Goal: Task Accomplishment & Management: Complete application form

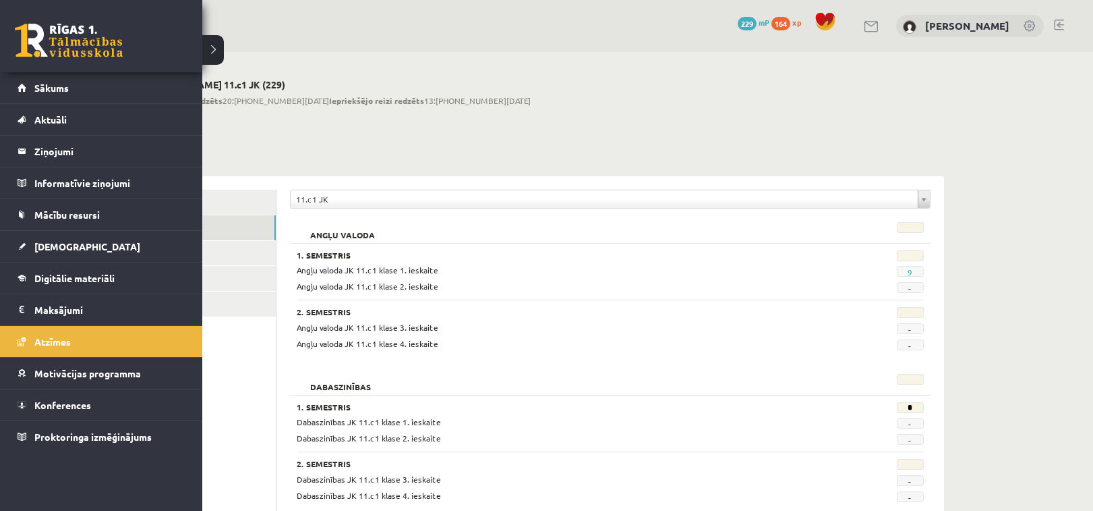
scroll to position [1292, 0]
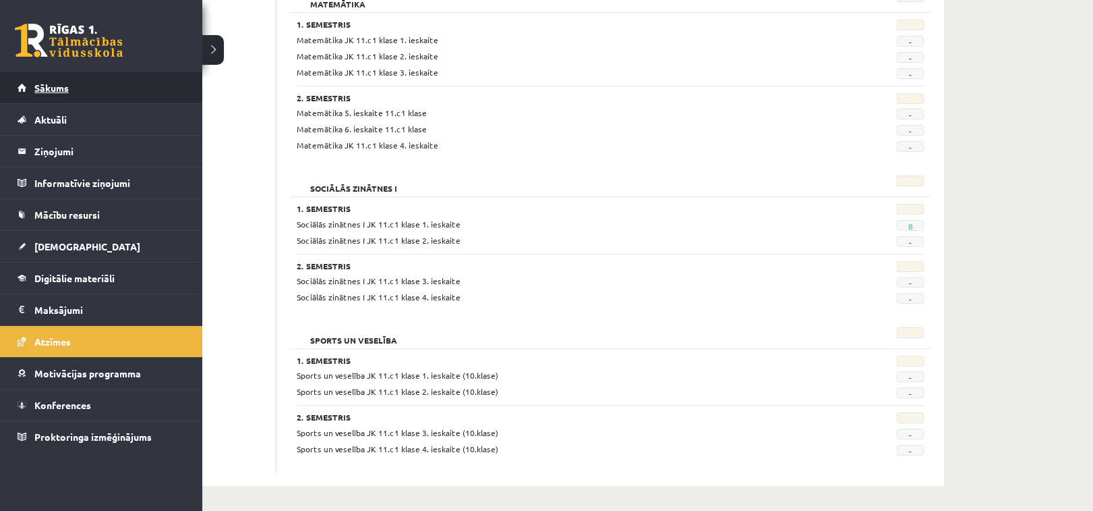
click at [38, 83] on span "Sākums" at bounding box center [51, 88] width 34 height 12
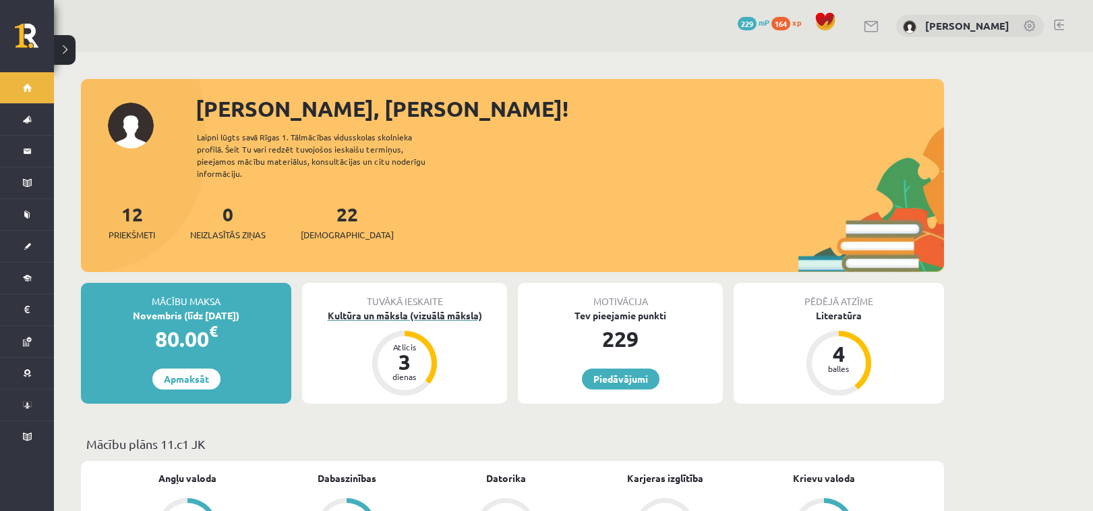
click at [385, 351] on div "3" at bounding box center [404, 362] width 40 height 22
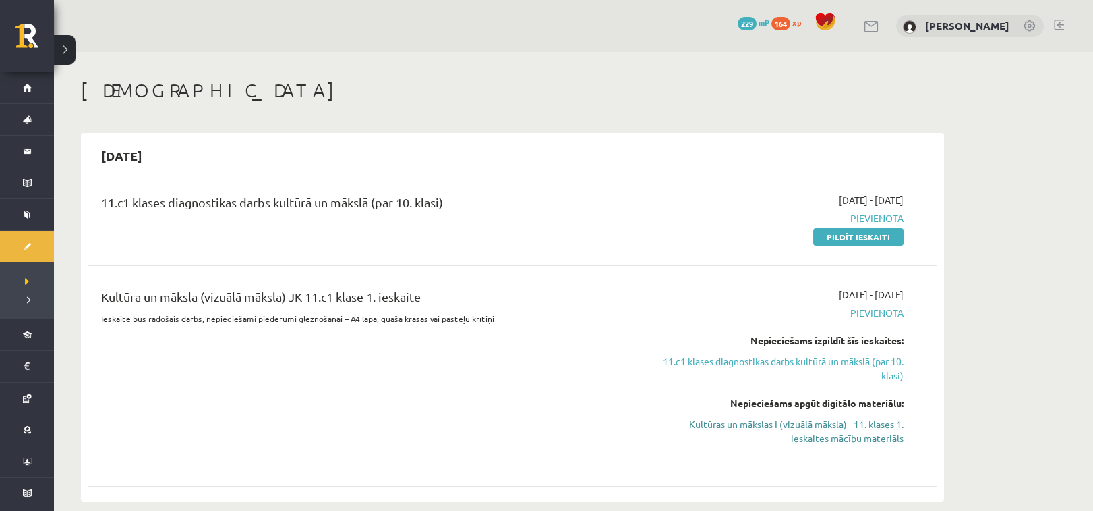
click at [828, 434] on link "Kultūras un mākslas I (vizuālā māksla) - 11. klases 1. ieskaites mācību materiā…" at bounding box center [776, 431] width 254 height 28
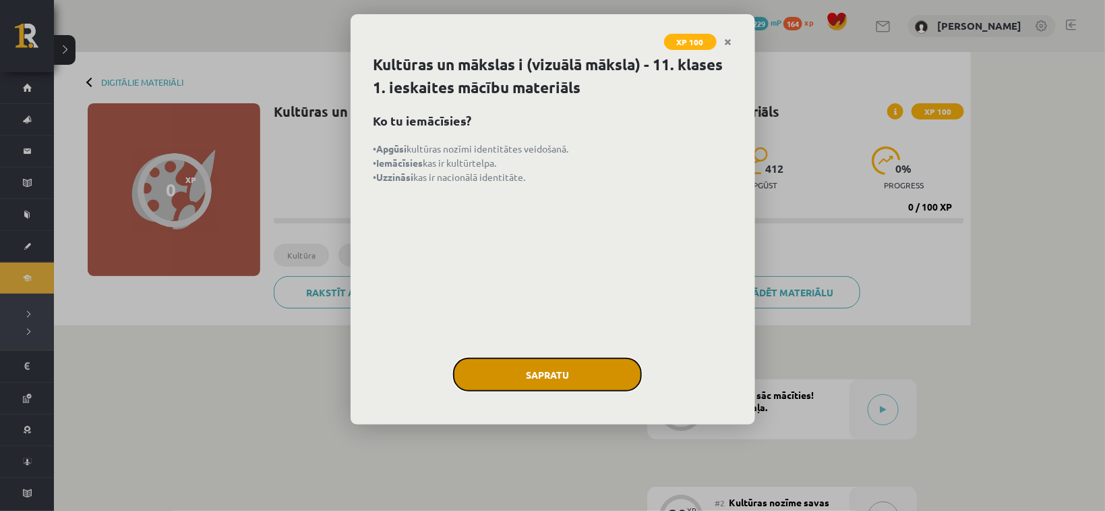
click at [574, 370] on button "Sapratu" at bounding box center [547, 374] width 189 height 34
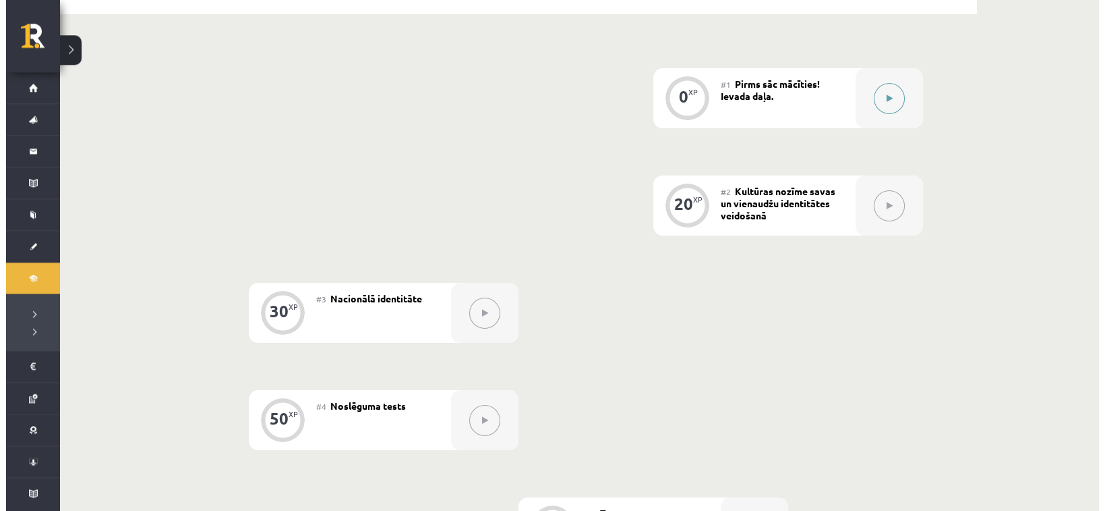
scroll to position [283, 0]
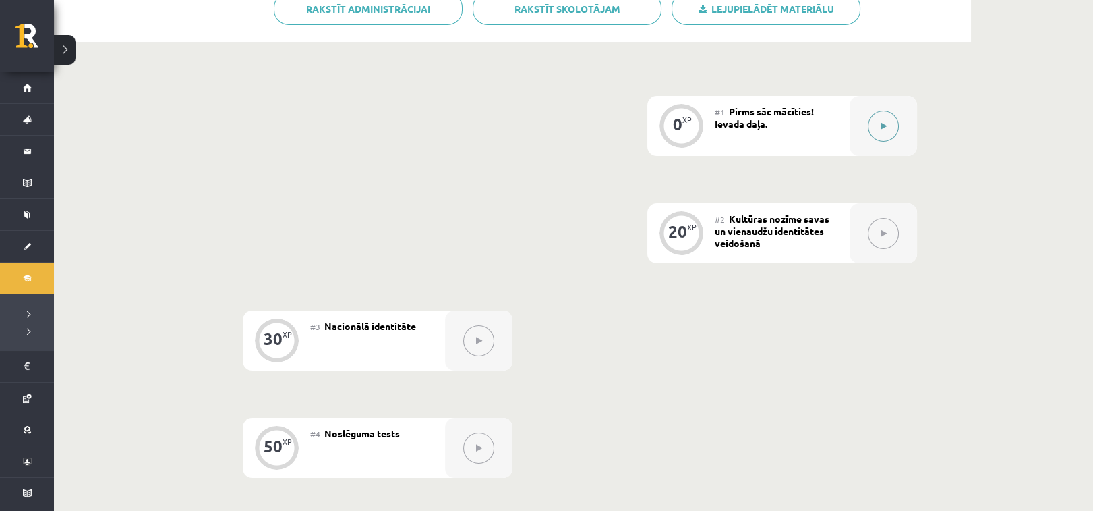
click at [886, 113] on button at bounding box center [883, 126] width 31 height 31
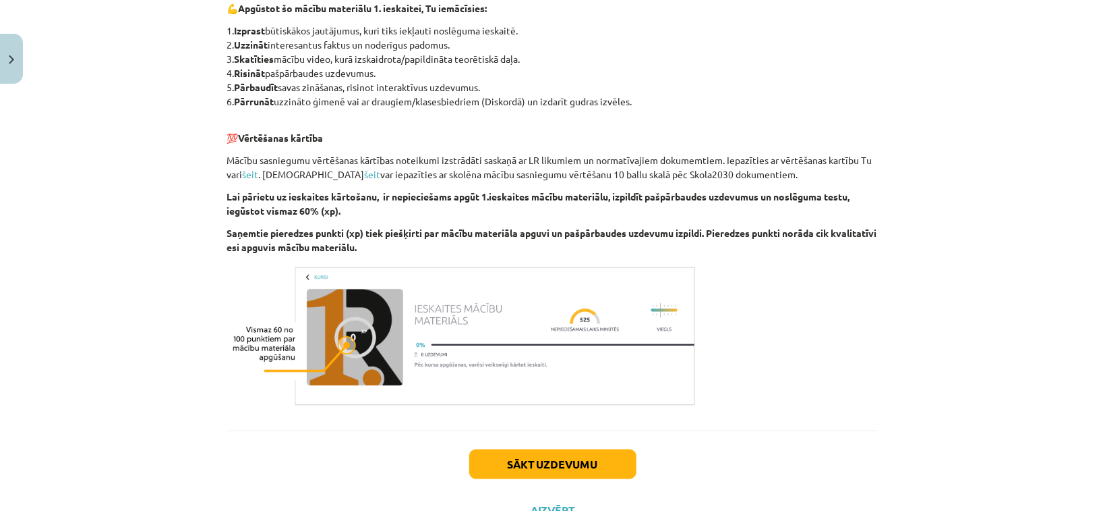
scroll to position [720, 0]
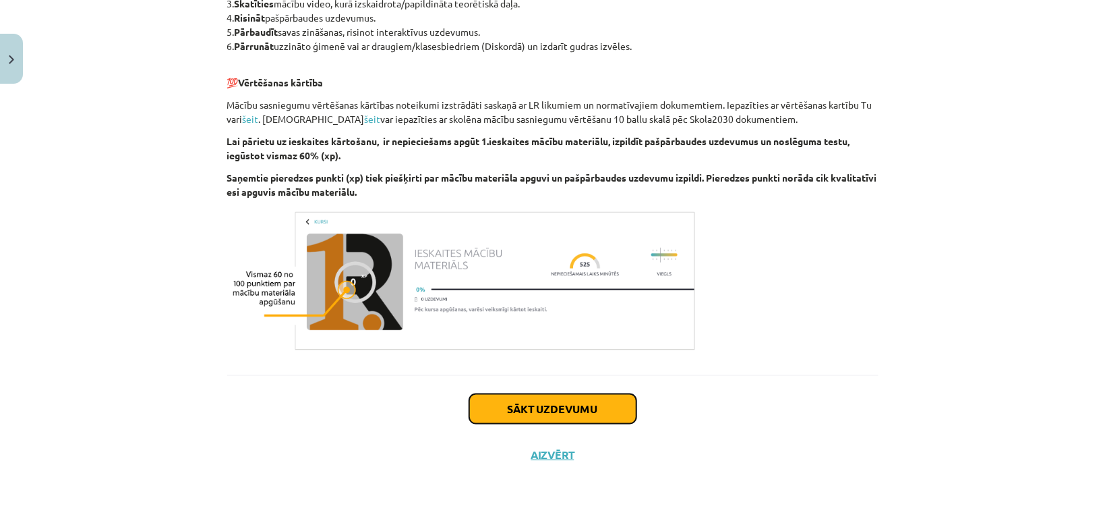
click at [543, 420] on button "Sākt uzdevumu" at bounding box center [552, 409] width 167 height 30
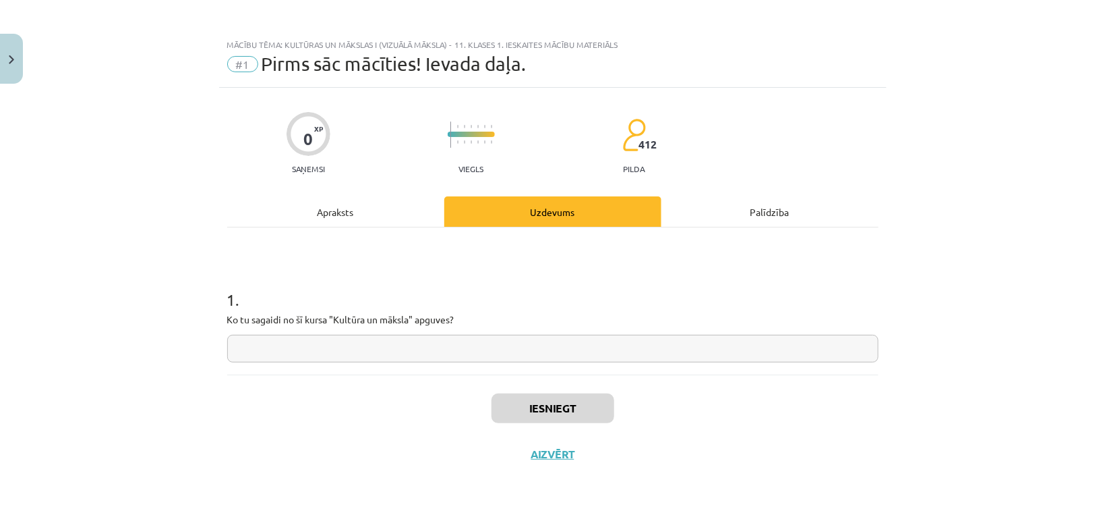
scroll to position [1, 0]
click at [554, 350] on input "text" at bounding box center [552, 349] width 651 height 28
click at [335, 202] on div "Apraksts" at bounding box center [335, 212] width 217 height 30
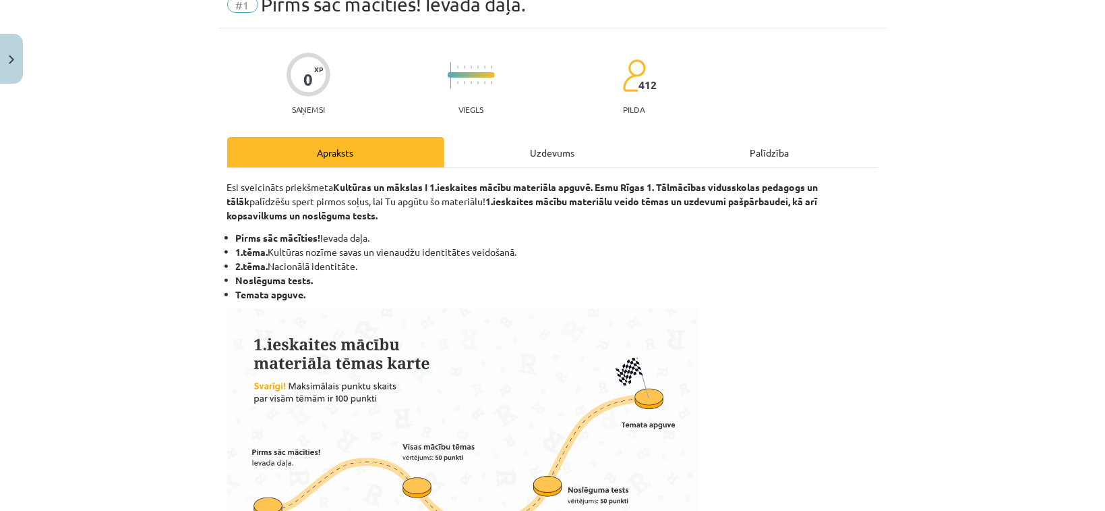
scroll to position [66, 0]
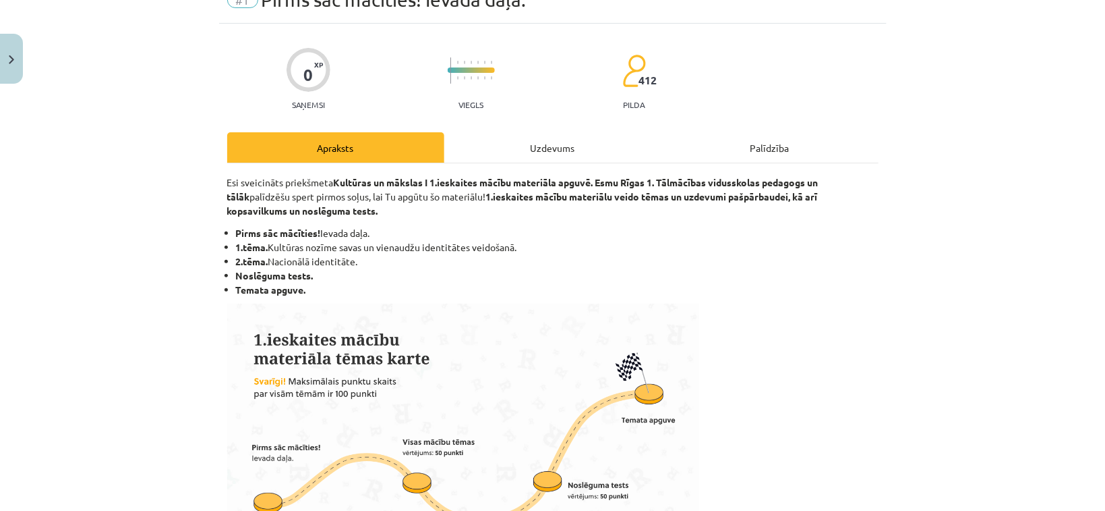
click at [564, 146] on div "Uzdevums" at bounding box center [552, 147] width 217 height 30
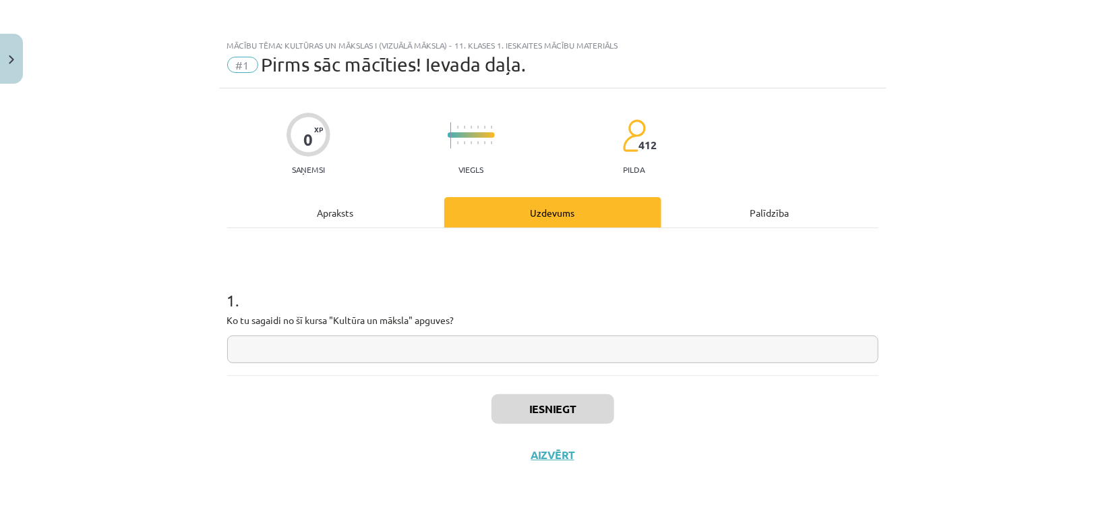
click at [328, 354] on input "text" at bounding box center [552, 349] width 651 height 28
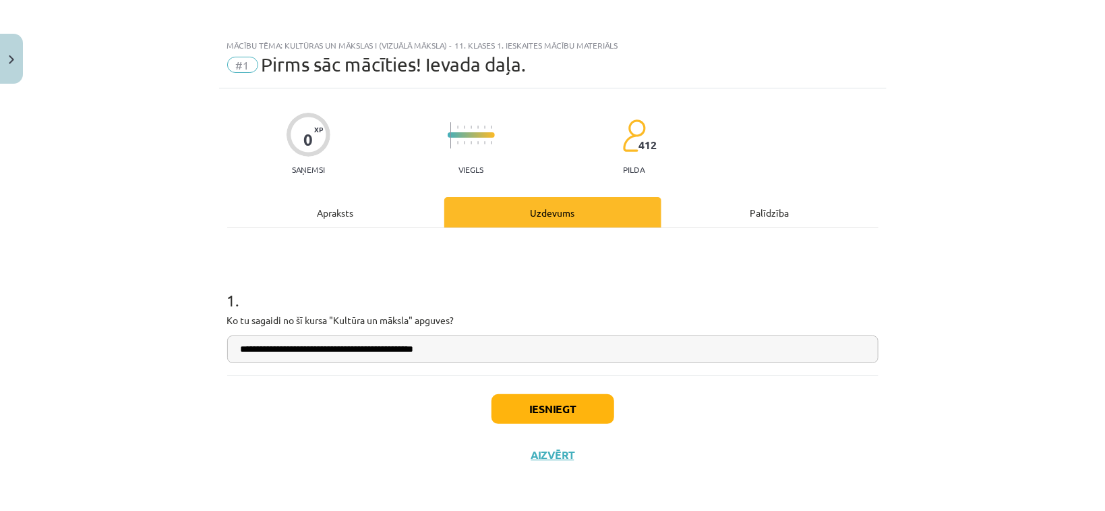
click at [380, 351] on input "**********" at bounding box center [552, 349] width 651 height 28
click at [318, 347] on input "**********" at bounding box center [552, 349] width 651 height 28
click at [357, 350] on input "**********" at bounding box center [552, 349] width 651 height 28
click at [351, 353] on input "**********" at bounding box center [552, 349] width 651 height 28
type input "**********"
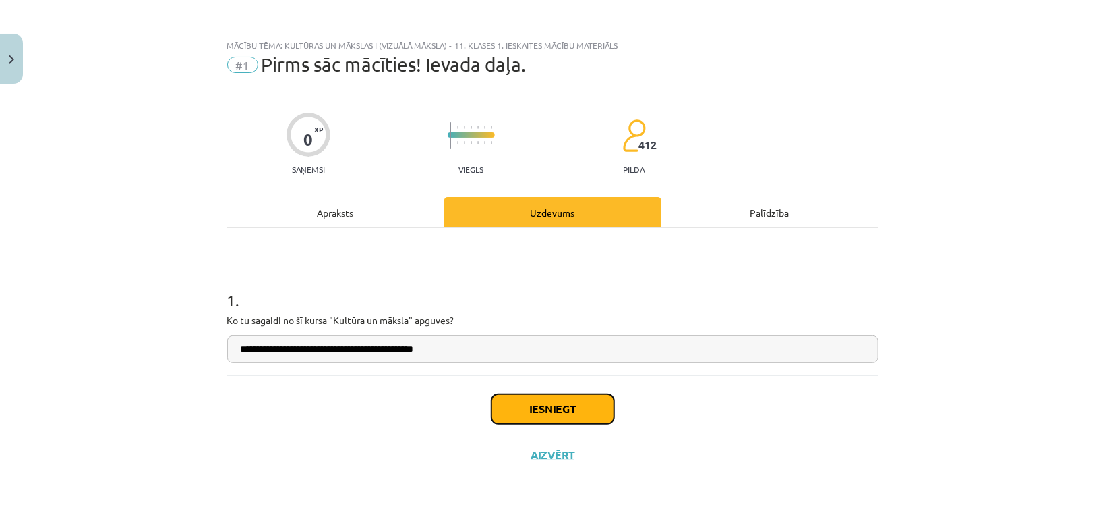
click at [598, 417] on button "Iesniegt" at bounding box center [553, 409] width 123 height 30
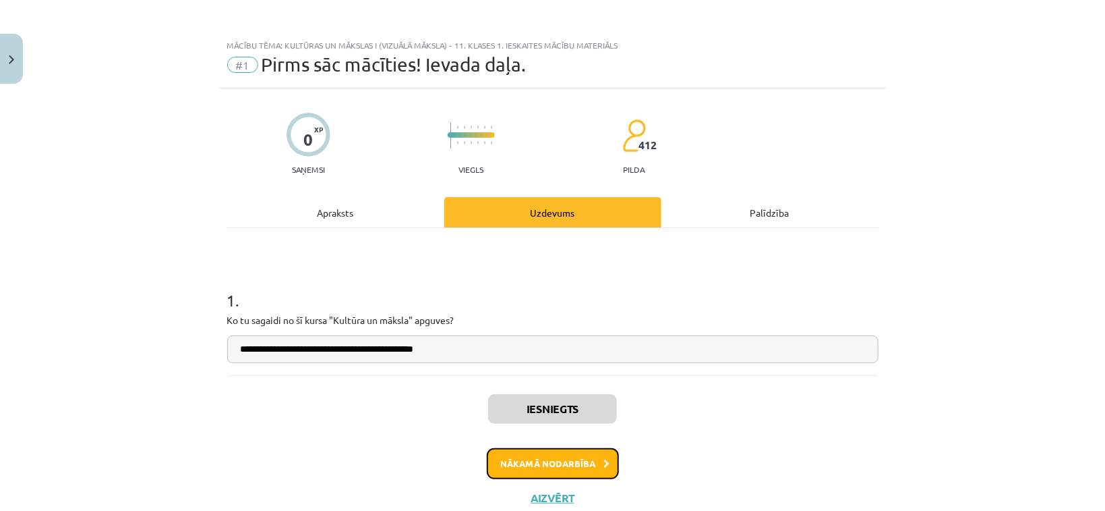
click at [589, 452] on button "Nākamā nodarbība" at bounding box center [553, 463] width 132 height 31
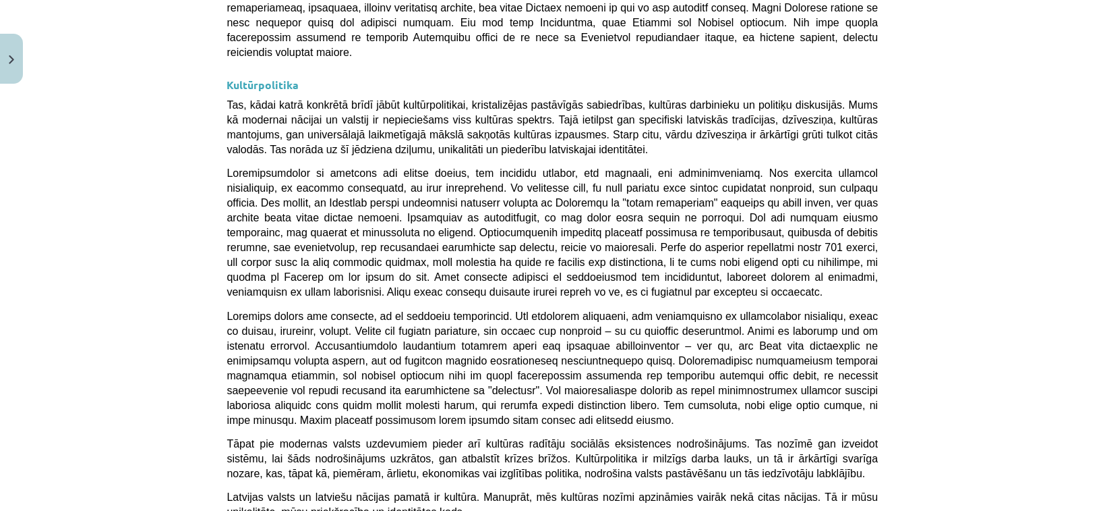
scroll to position [3573, 0]
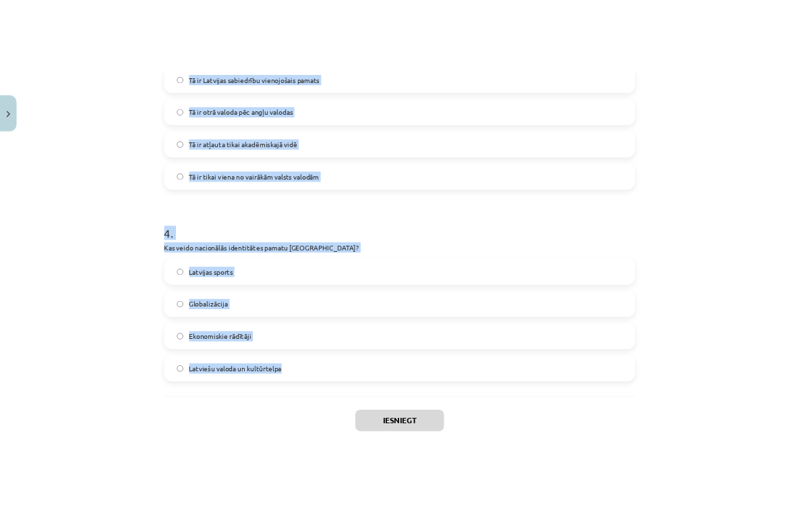
scroll to position [883, 0]
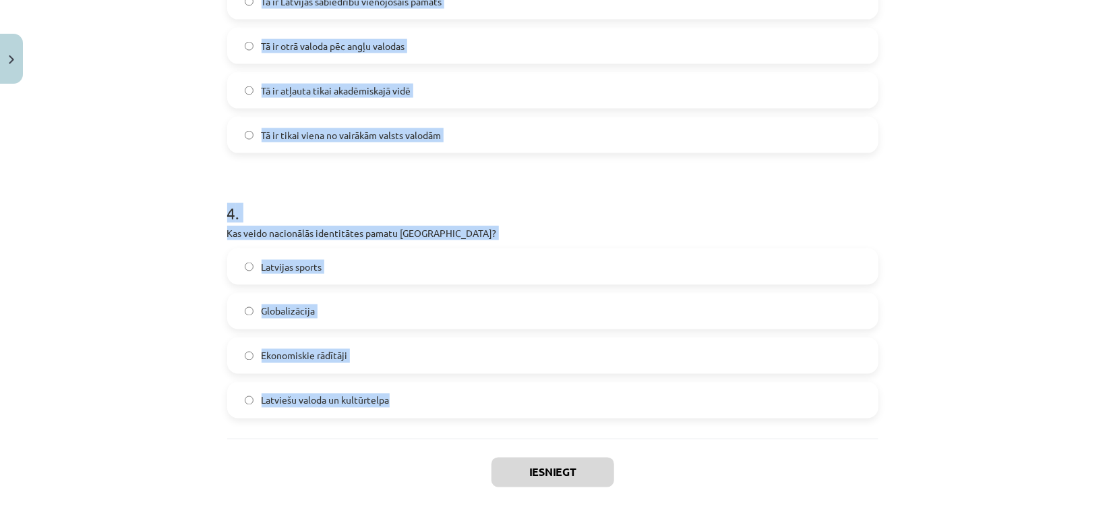
drag, startPoint x: 226, startPoint y: 228, endPoint x: 558, endPoint y: 409, distance: 378.2
click at [558, 409] on div "Mācību tēma: Kultūras un mākslas i (vizuālā māksla) - 11. klases 1. ieskaites m…" at bounding box center [552, 255] width 1105 height 511
copy form "1 . Kāds ir Latvijas valsts uzdevums saskaņā ar Latvijas Satversmi? Garantēt la…"
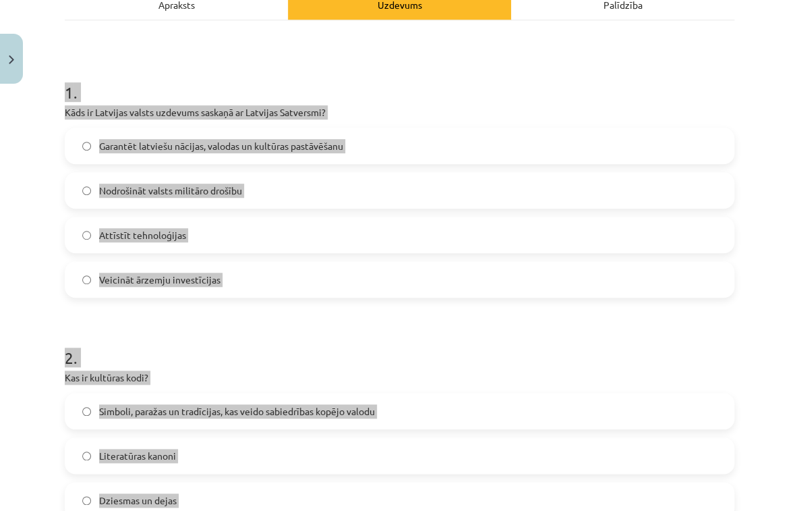
scroll to position [198, 0]
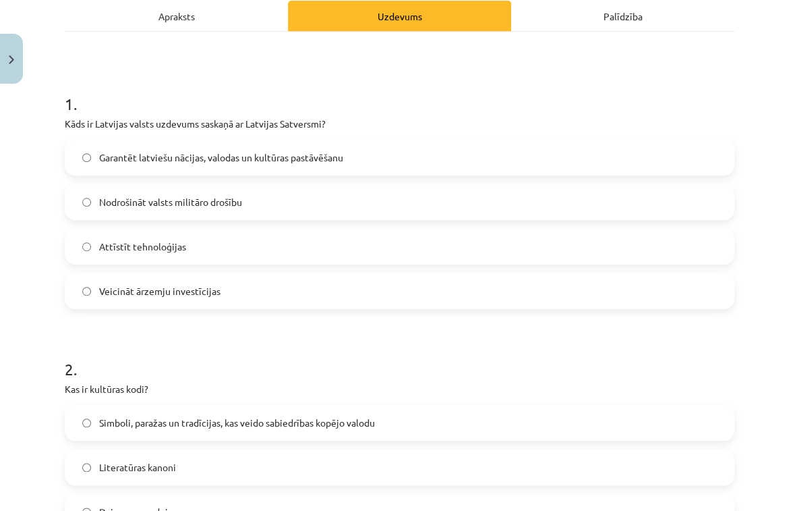
click at [47, 289] on div "Mācību tēma: Kultūras un mākslas i (vizuālā māksla) - 11. klases 1. ieskaites m…" at bounding box center [399, 255] width 799 height 511
click at [181, 159] on span "Garantēt latviešu nācijas, valodas un kultūras pastāvēšanu" at bounding box center [221, 157] width 244 height 14
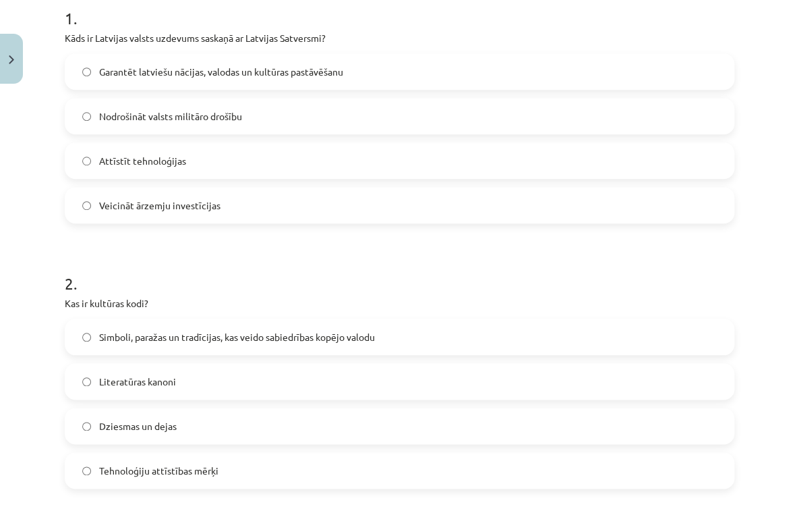
scroll to position [369, 0]
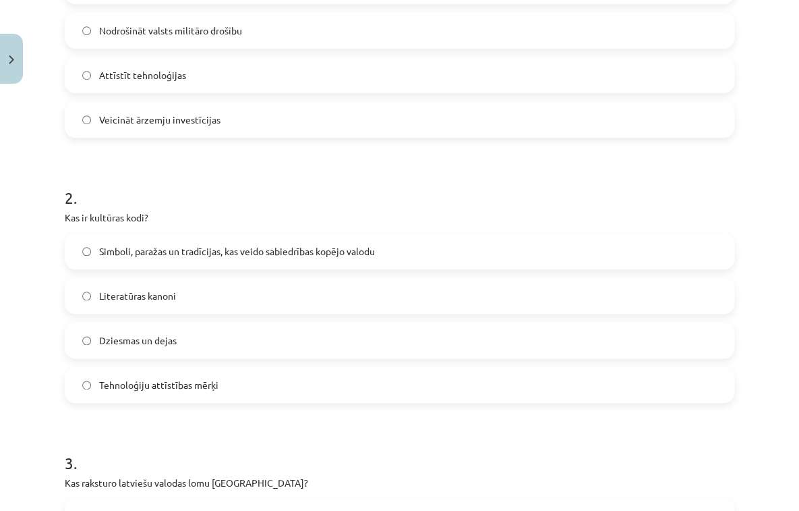
click at [182, 260] on label "Simboli, paražas un tradīcijas, kas veido sabiedrības kopējo valodu" at bounding box center [399, 251] width 667 height 34
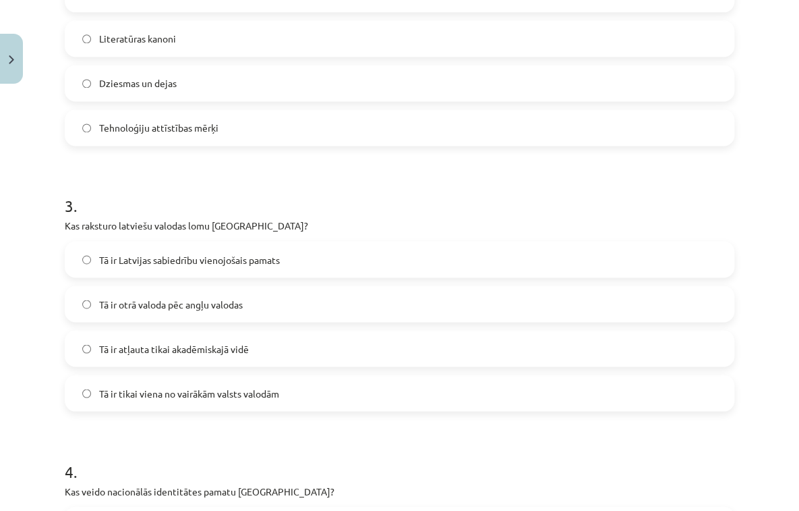
scroll to position [627, 0]
click at [258, 256] on span "Tā ir Latvijas sabiedrību vienojošais pamats" at bounding box center [189, 259] width 181 height 14
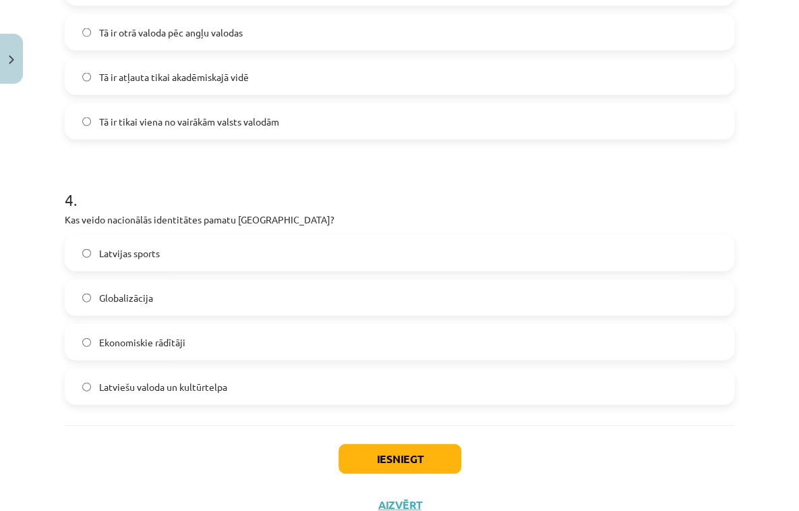
scroll to position [905, 0]
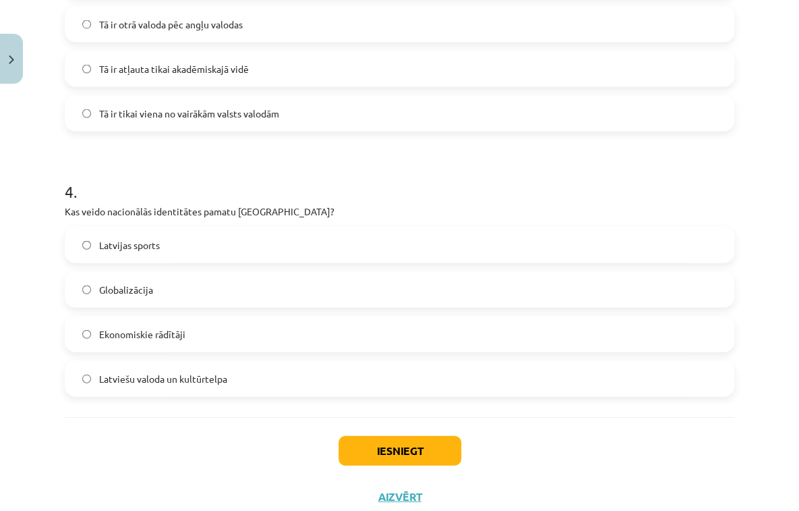
click at [212, 289] on label "Globalizācija" at bounding box center [399, 289] width 667 height 34
click at [223, 258] on label "Latvijas sports" at bounding box center [399, 245] width 667 height 34
click at [192, 386] on label "Latviešu valoda un kultūrtelpa" at bounding box center [399, 378] width 667 height 34
click at [403, 445] on button "Iesniegt" at bounding box center [400, 451] width 123 height 30
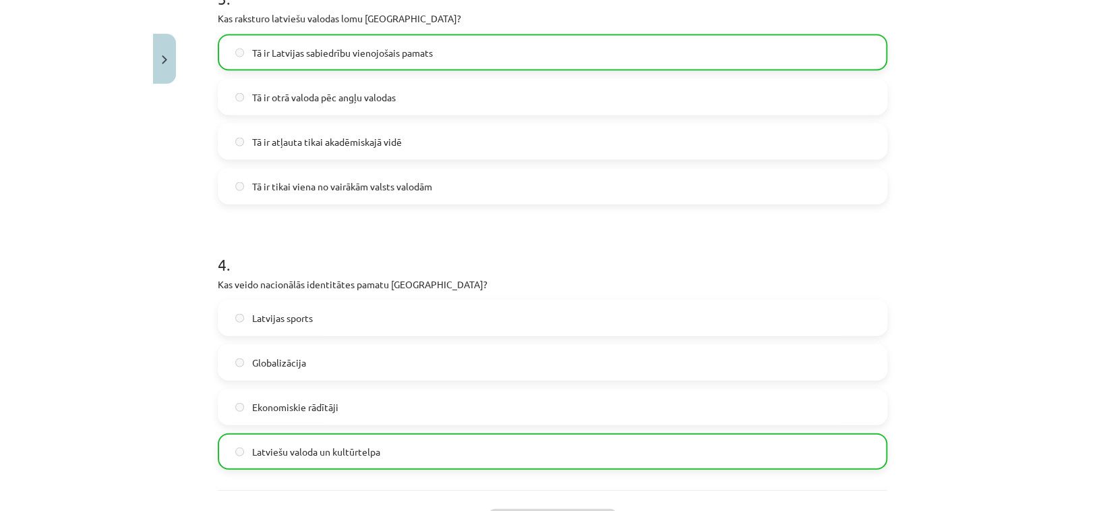
scroll to position [990, 0]
